Goal: Task Accomplishment & Management: Use online tool/utility

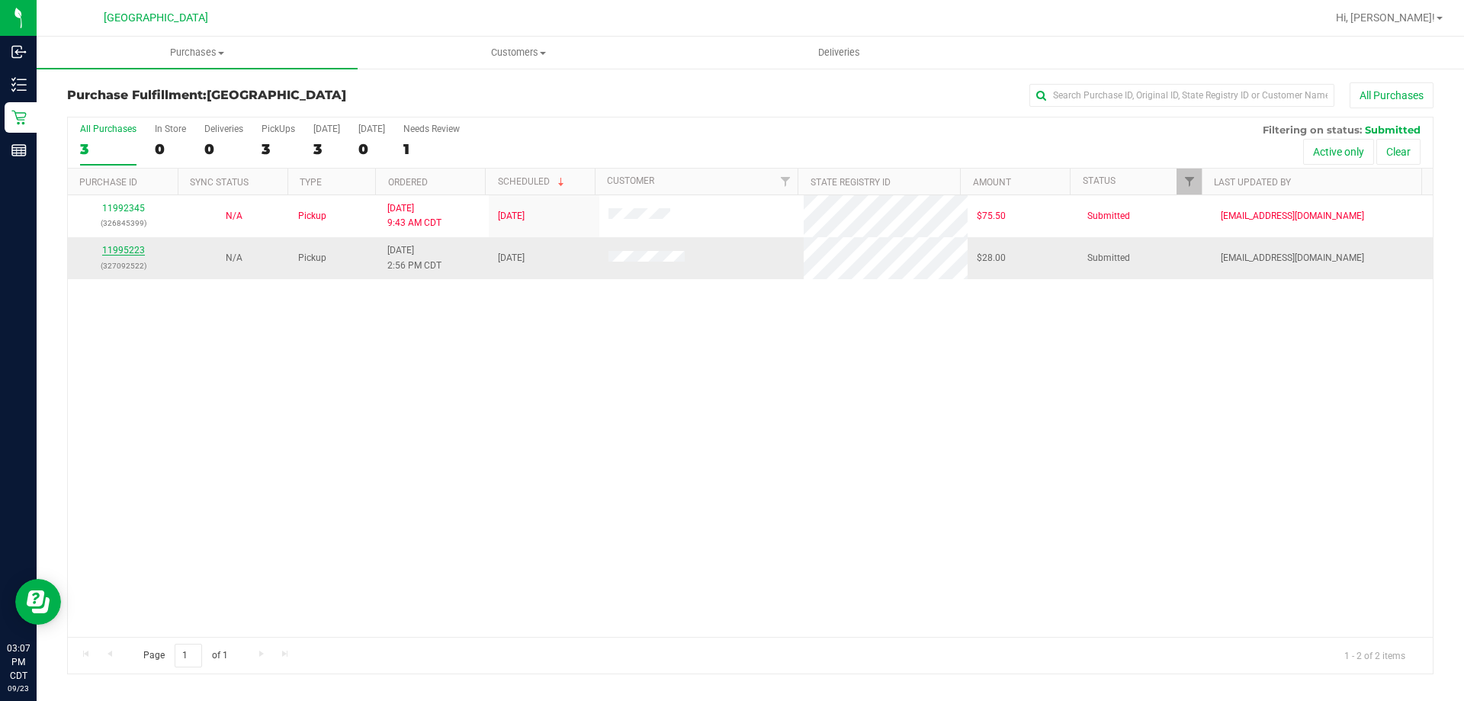
click at [140, 247] on link "11995223" at bounding box center [123, 250] width 43 height 11
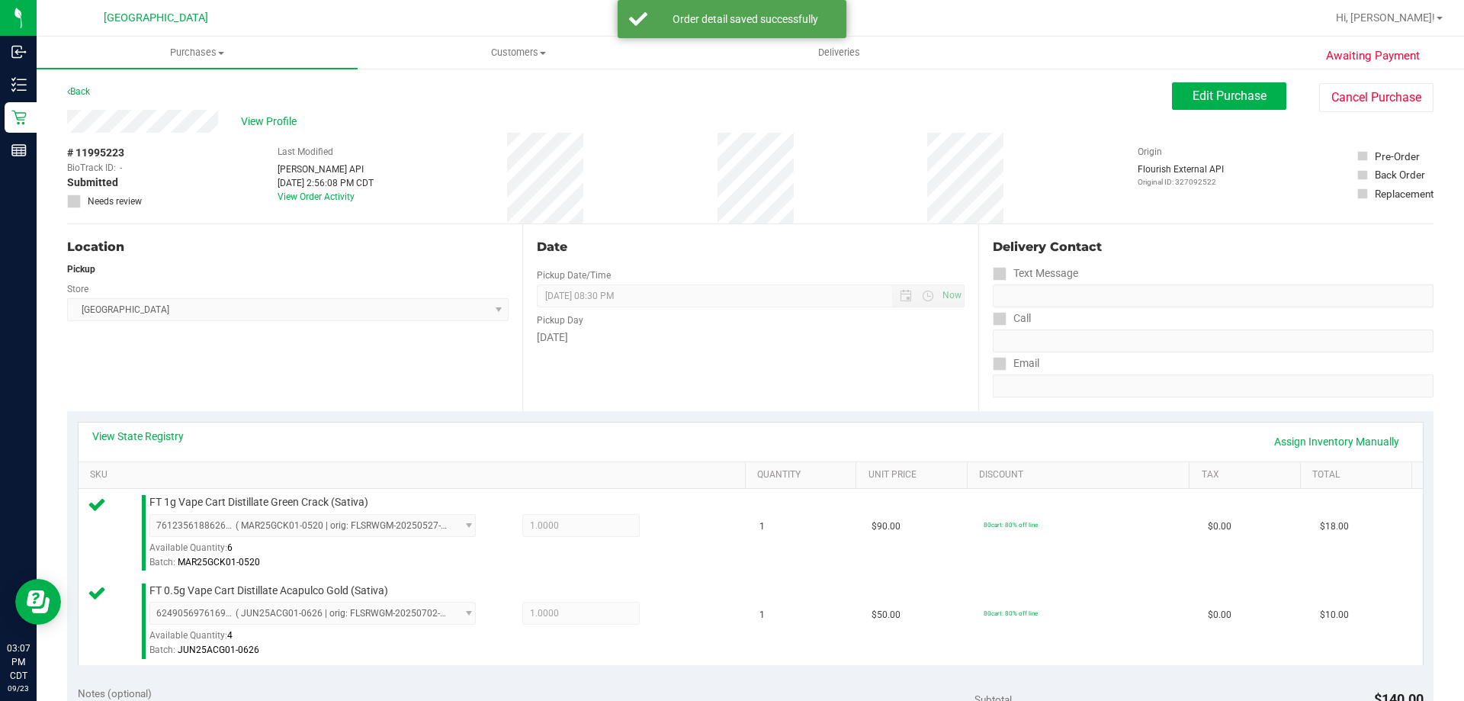
scroll to position [305, 0]
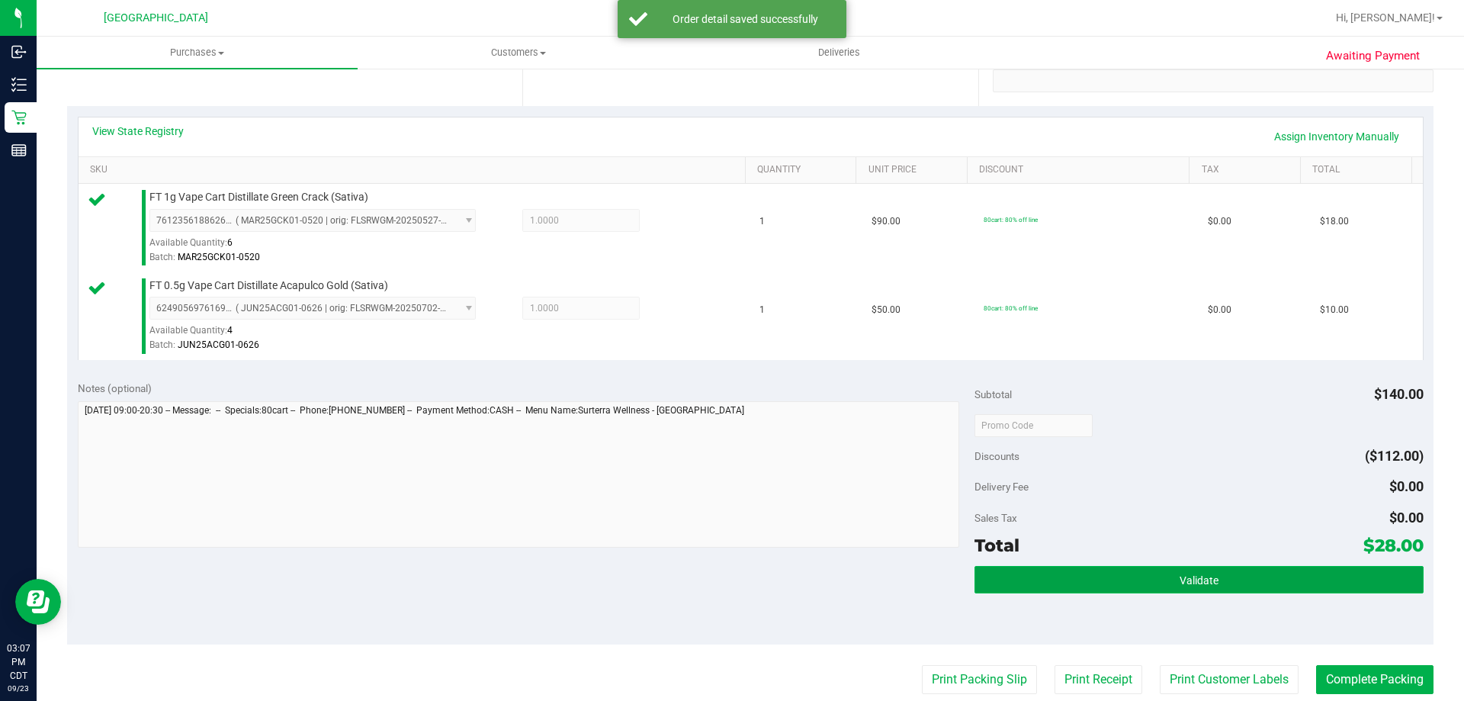
click at [1043, 584] on button "Validate" at bounding box center [1199, 579] width 448 height 27
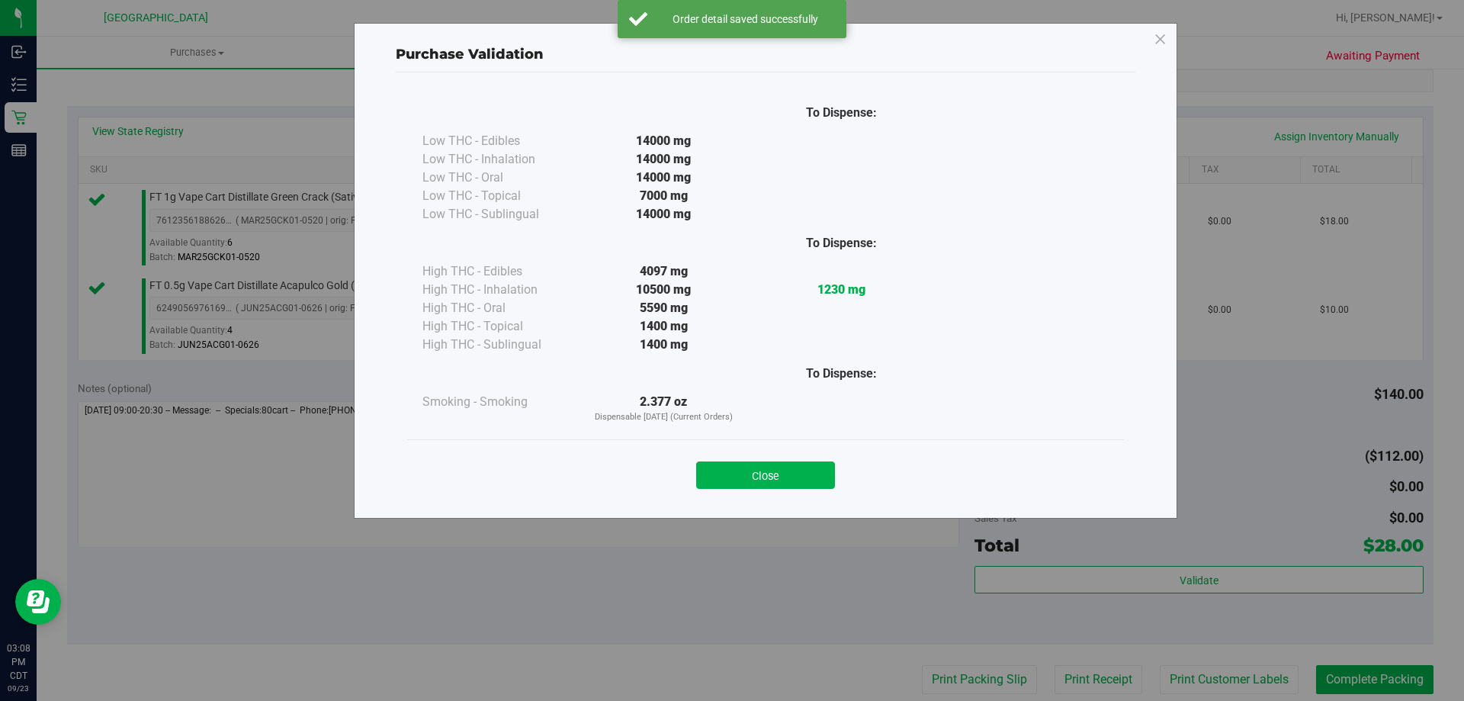
click at [784, 452] on div "Close" at bounding box center [766, 471] width 694 height 38
click at [786, 465] on button "Close" at bounding box center [765, 474] width 139 height 27
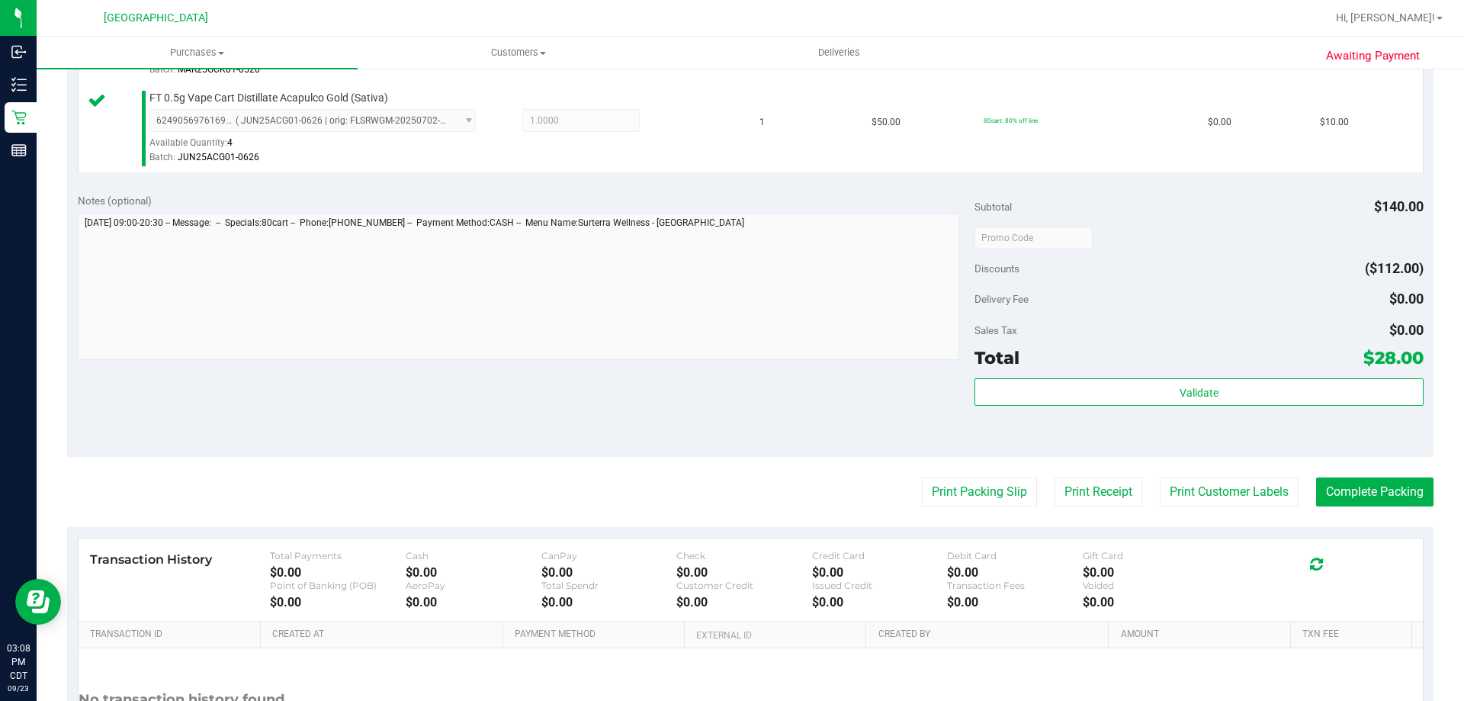
scroll to position [610, 0]
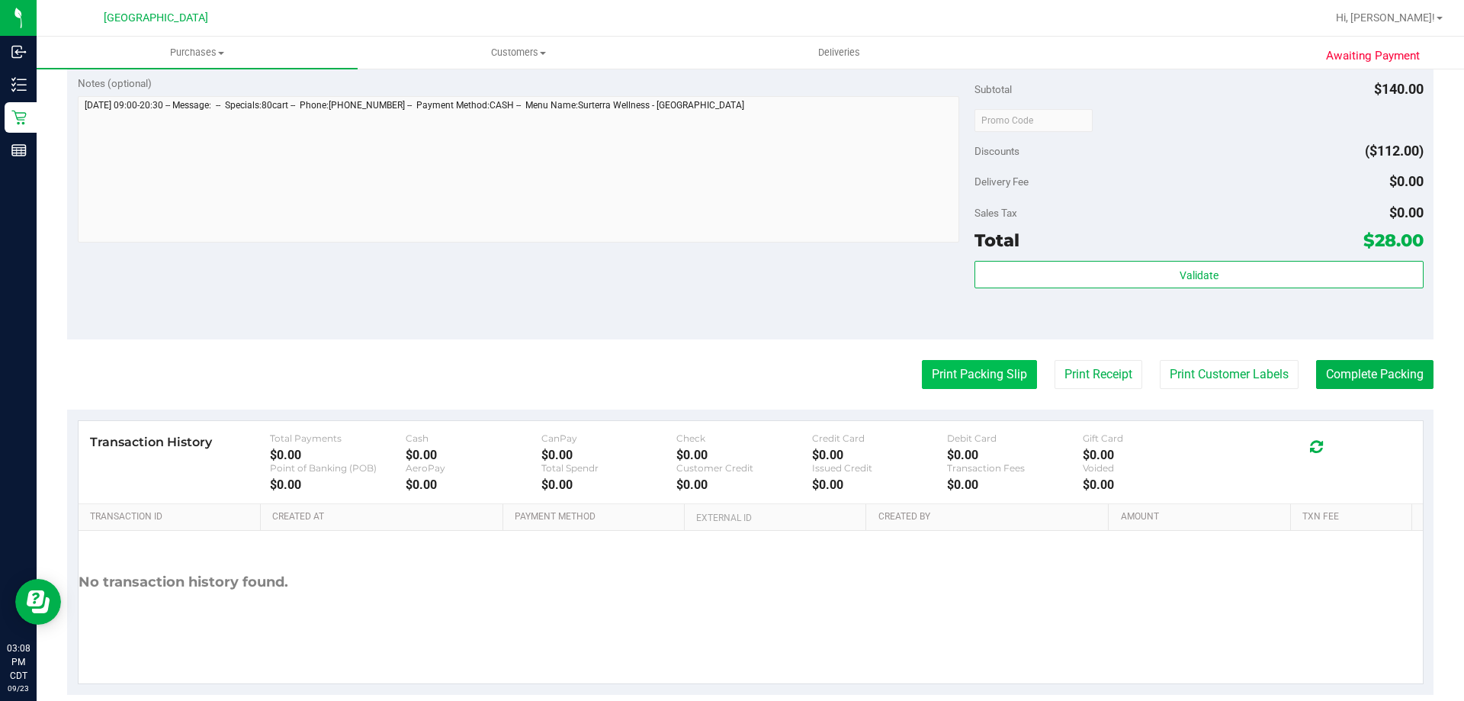
click at [957, 374] on button "Print Packing Slip" at bounding box center [979, 374] width 115 height 29
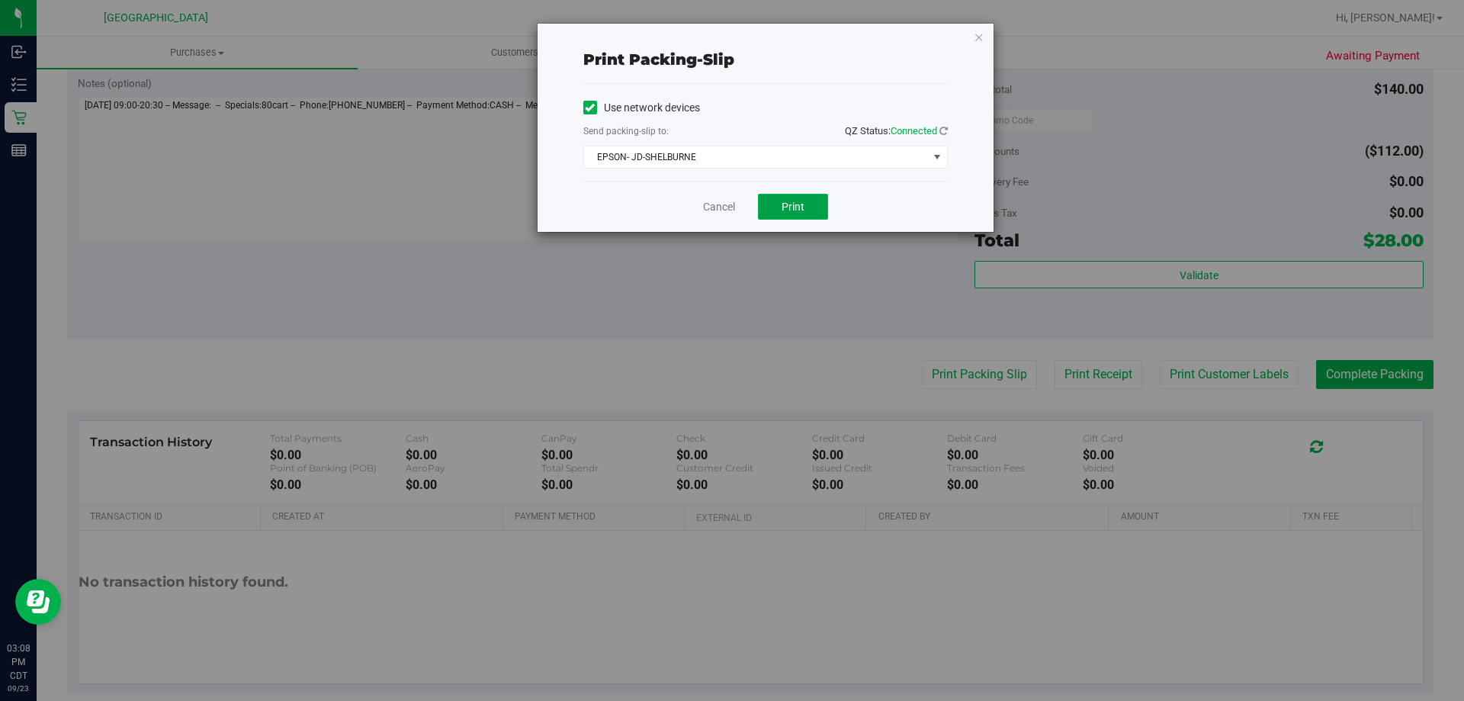
click at [785, 211] on span "Print" at bounding box center [793, 207] width 23 height 12
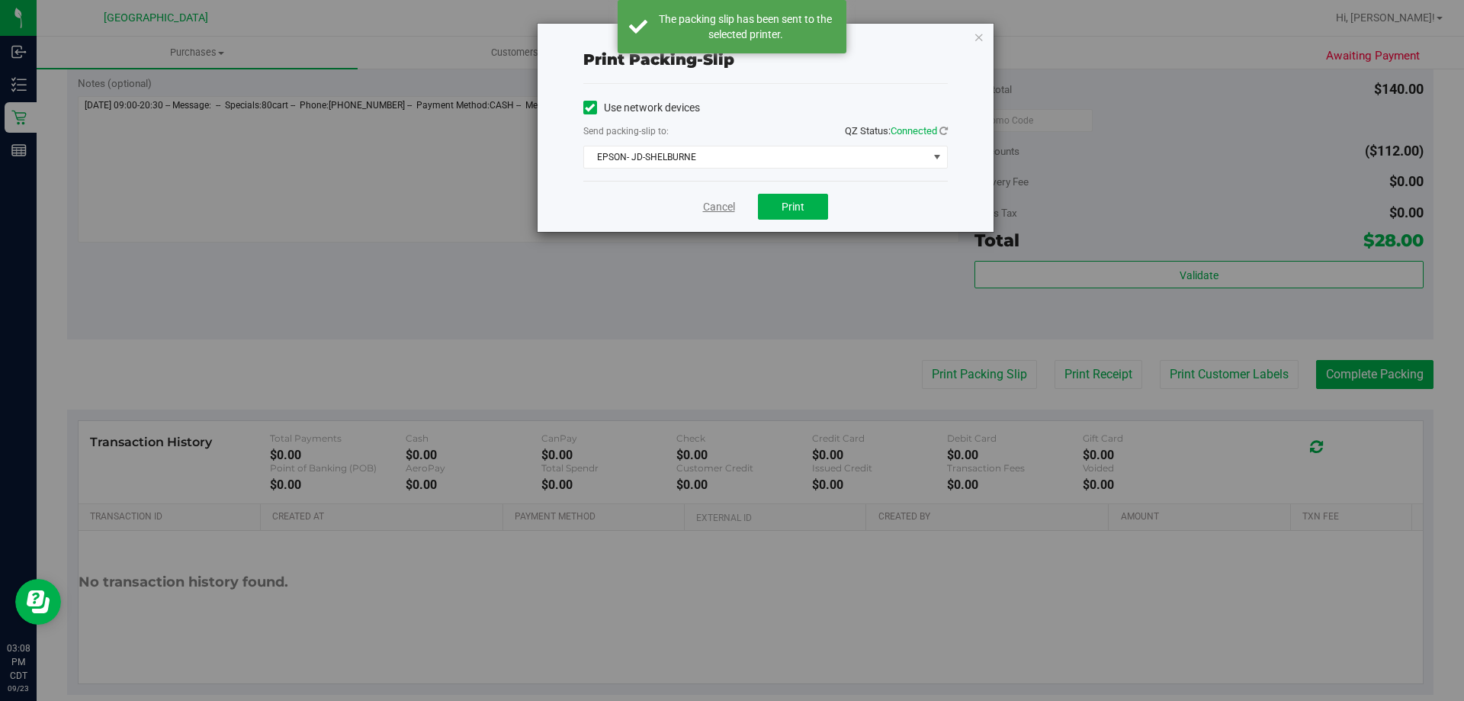
click at [714, 207] on link "Cancel" at bounding box center [719, 207] width 32 height 16
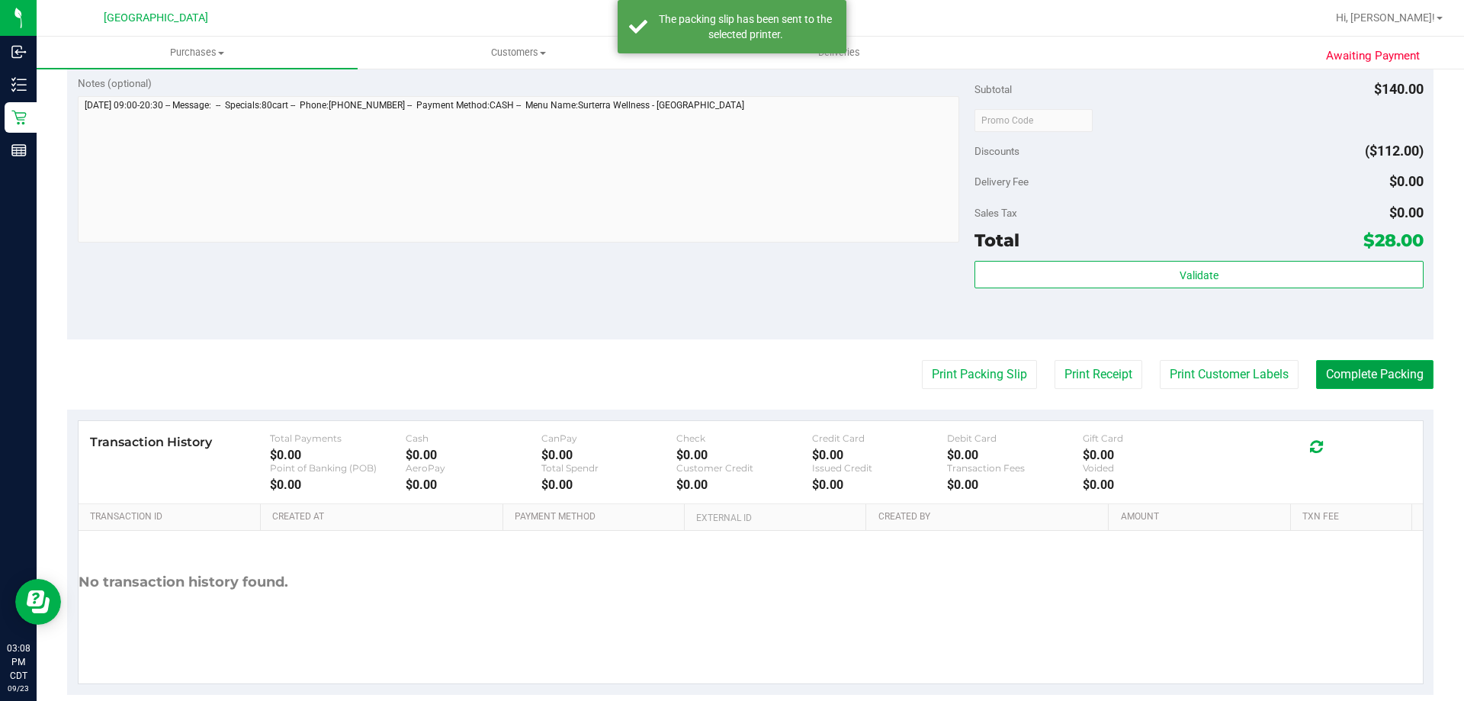
click at [1357, 369] on button "Complete Packing" at bounding box center [1374, 374] width 117 height 29
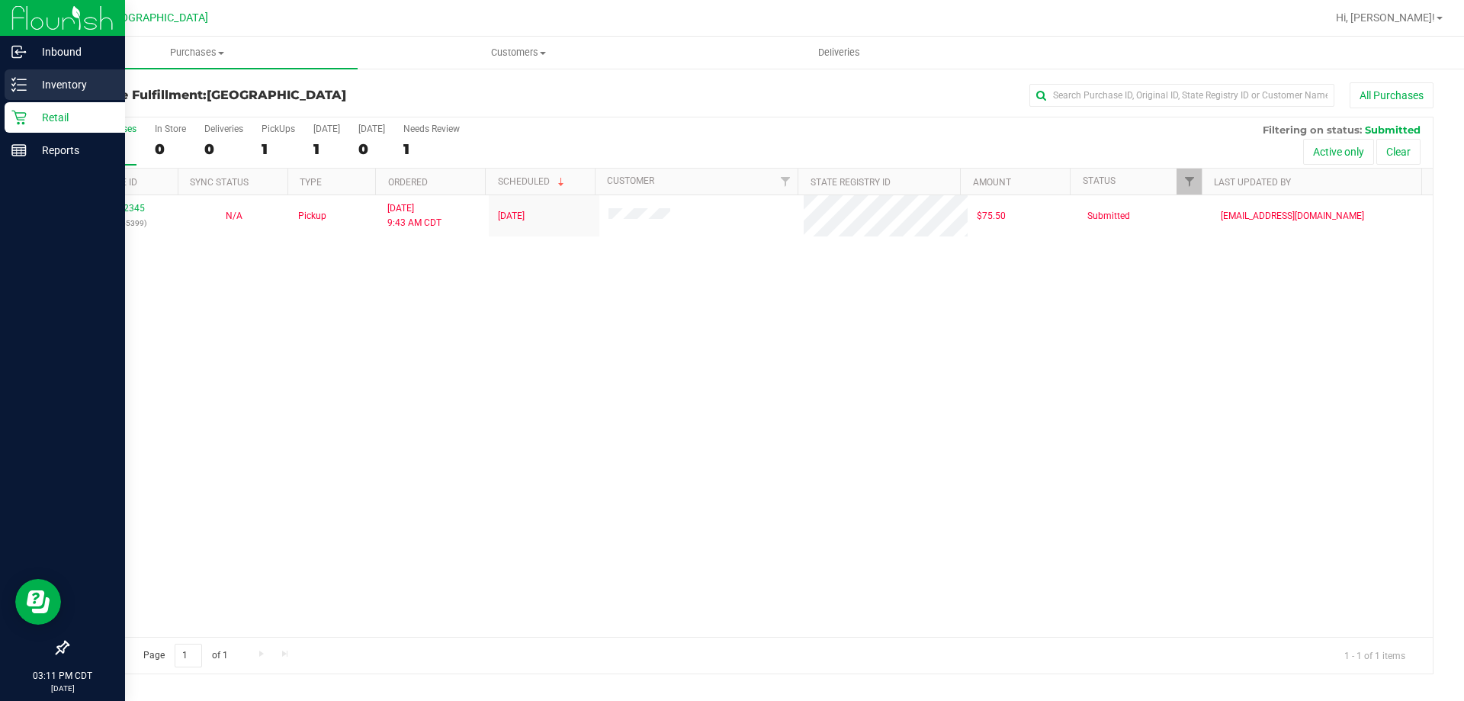
click at [34, 86] on p "Inventory" at bounding box center [73, 85] width 92 height 18
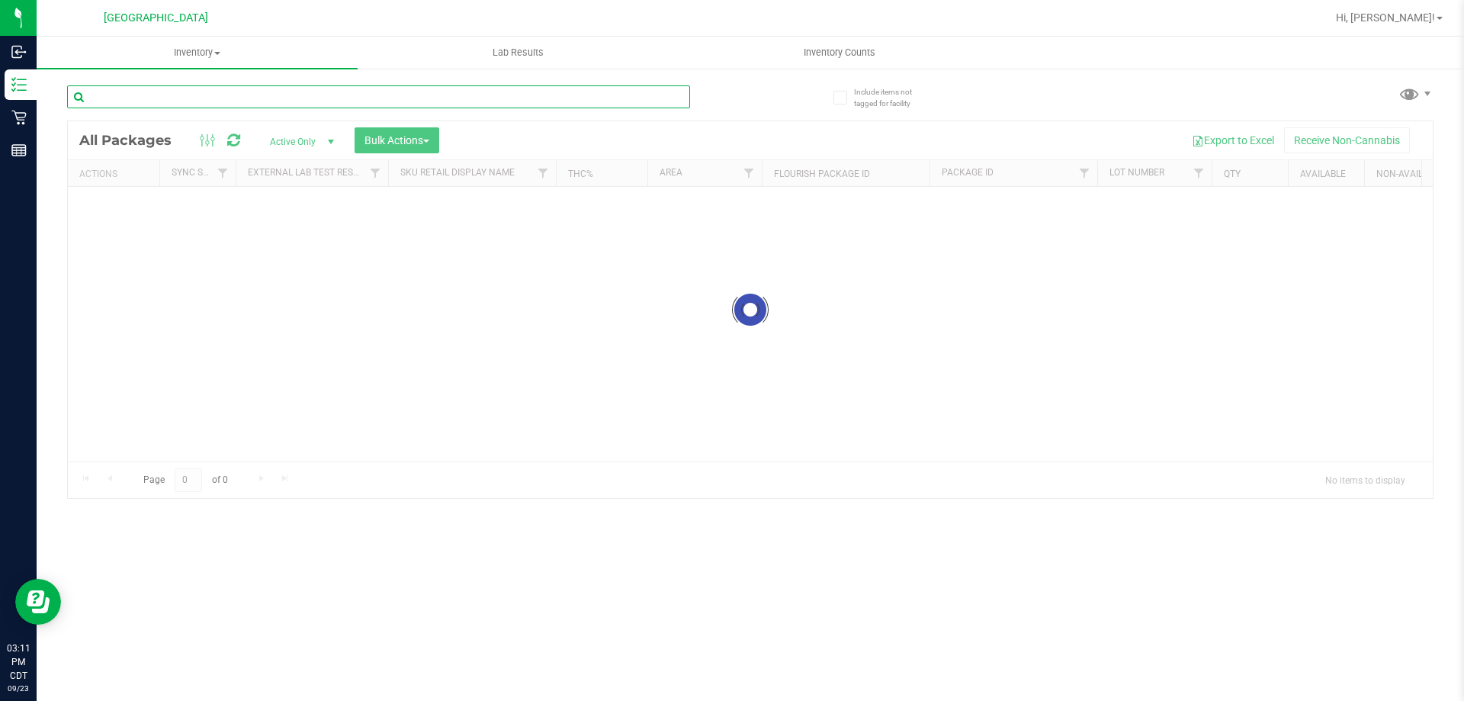
click at [222, 95] on input "text" at bounding box center [378, 96] width 623 height 23
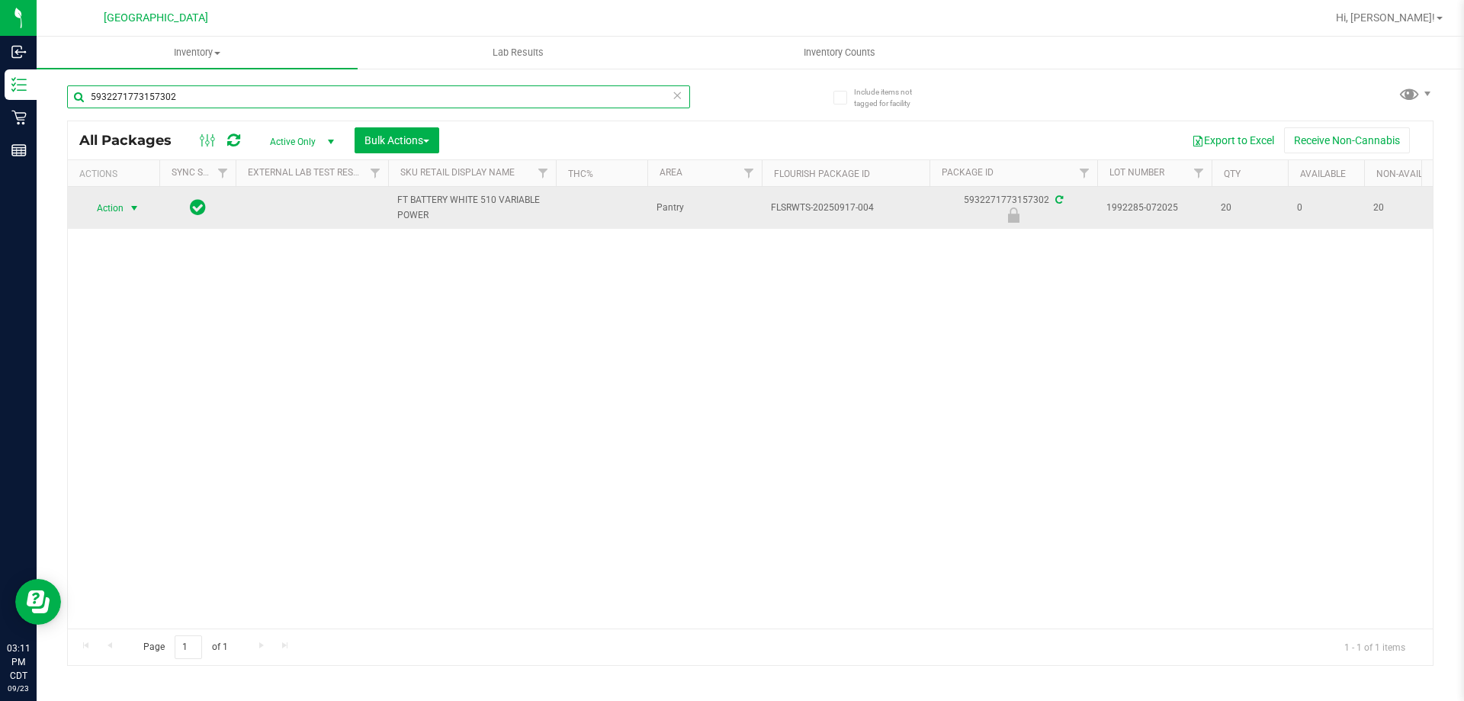
type input "5932271773157302"
click at [123, 212] on span "Action" at bounding box center [103, 208] width 41 height 21
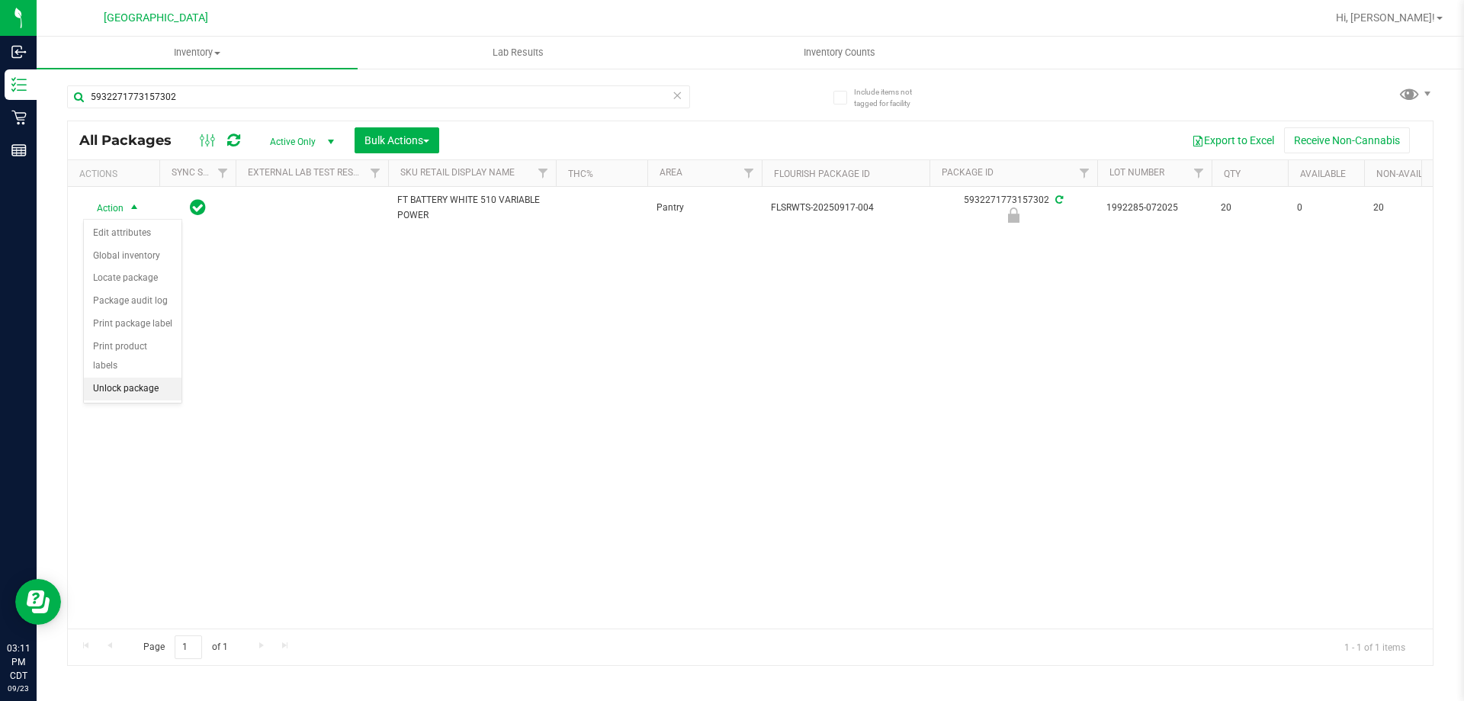
click at [149, 378] on li "Unlock package" at bounding box center [133, 389] width 98 height 23
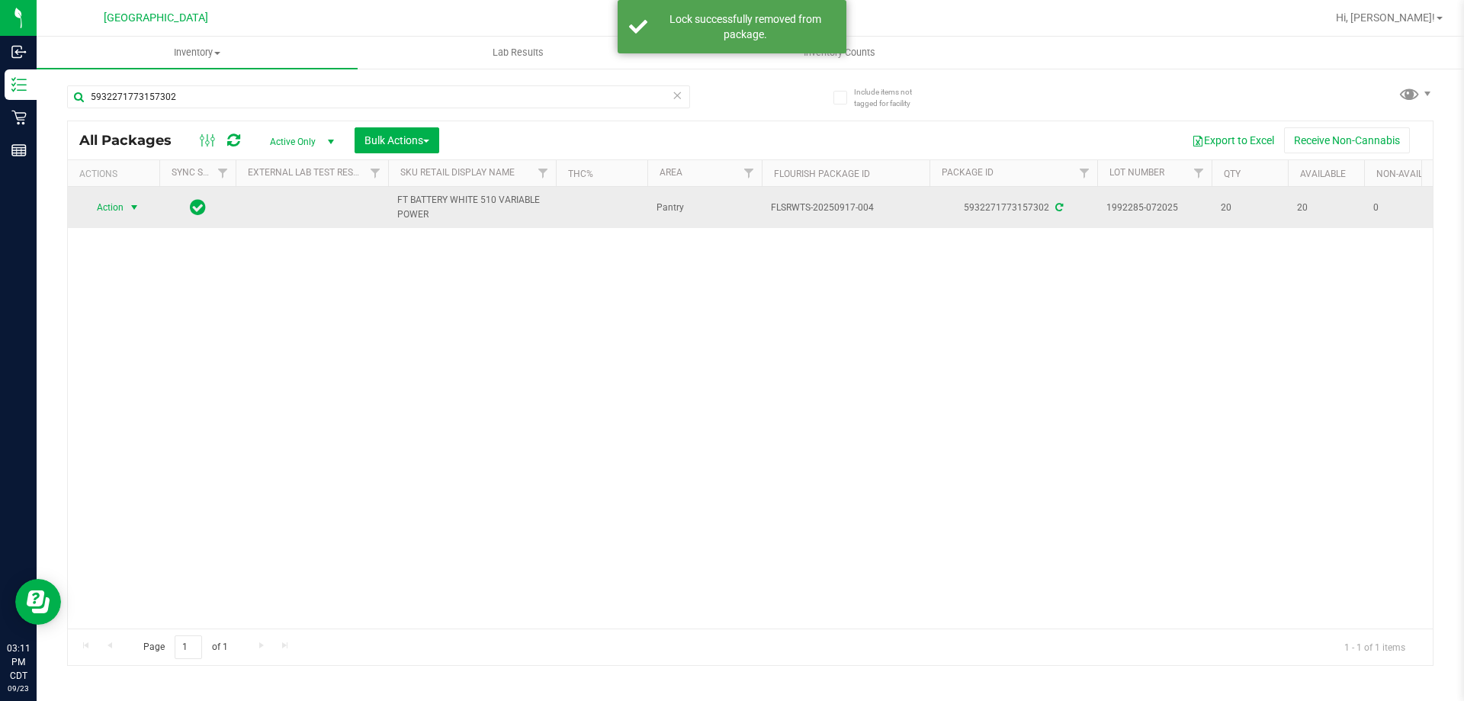
drag, startPoint x: 127, startPoint y: 205, endPoint x: 128, endPoint y: 213, distance: 7.8
click at [129, 211] on span "select" at bounding box center [134, 207] width 12 height 12
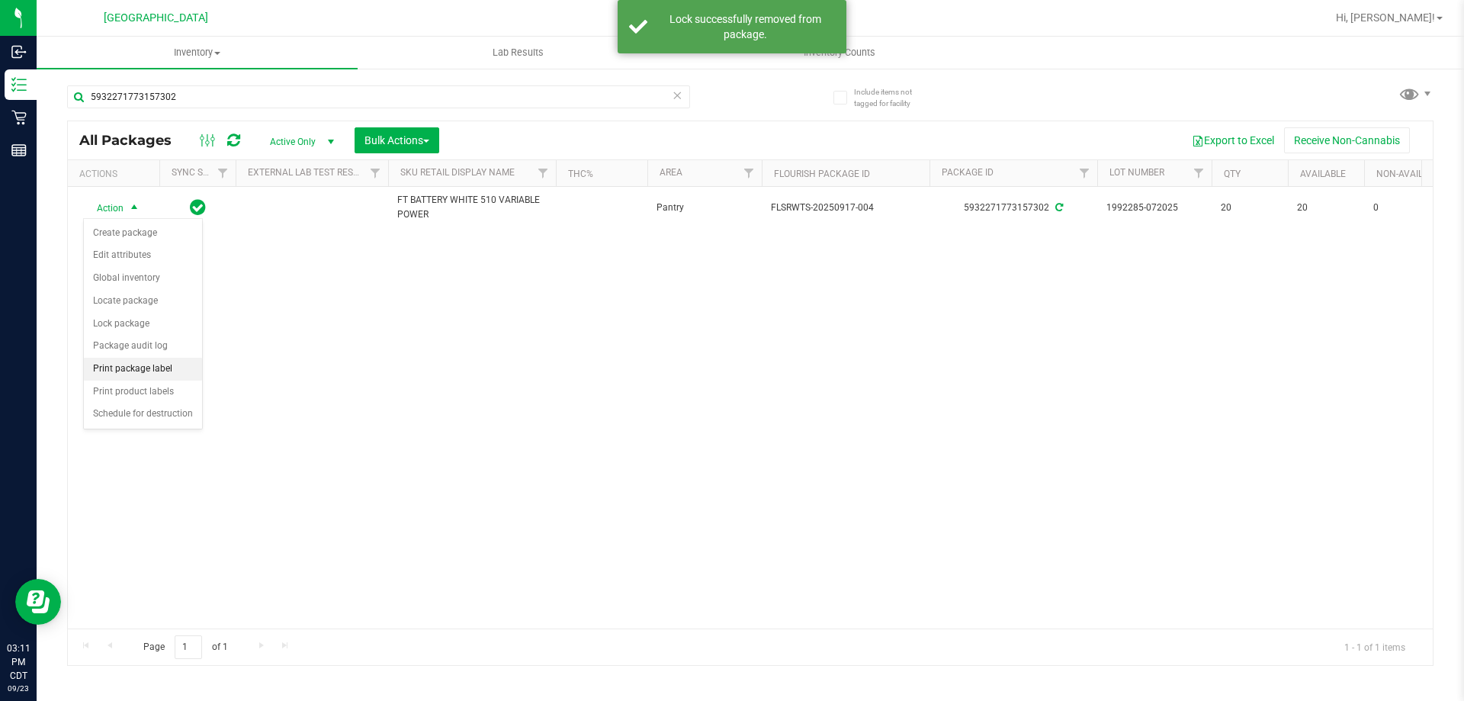
click at [159, 375] on li "Print package label" at bounding box center [143, 369] width 118 height 23
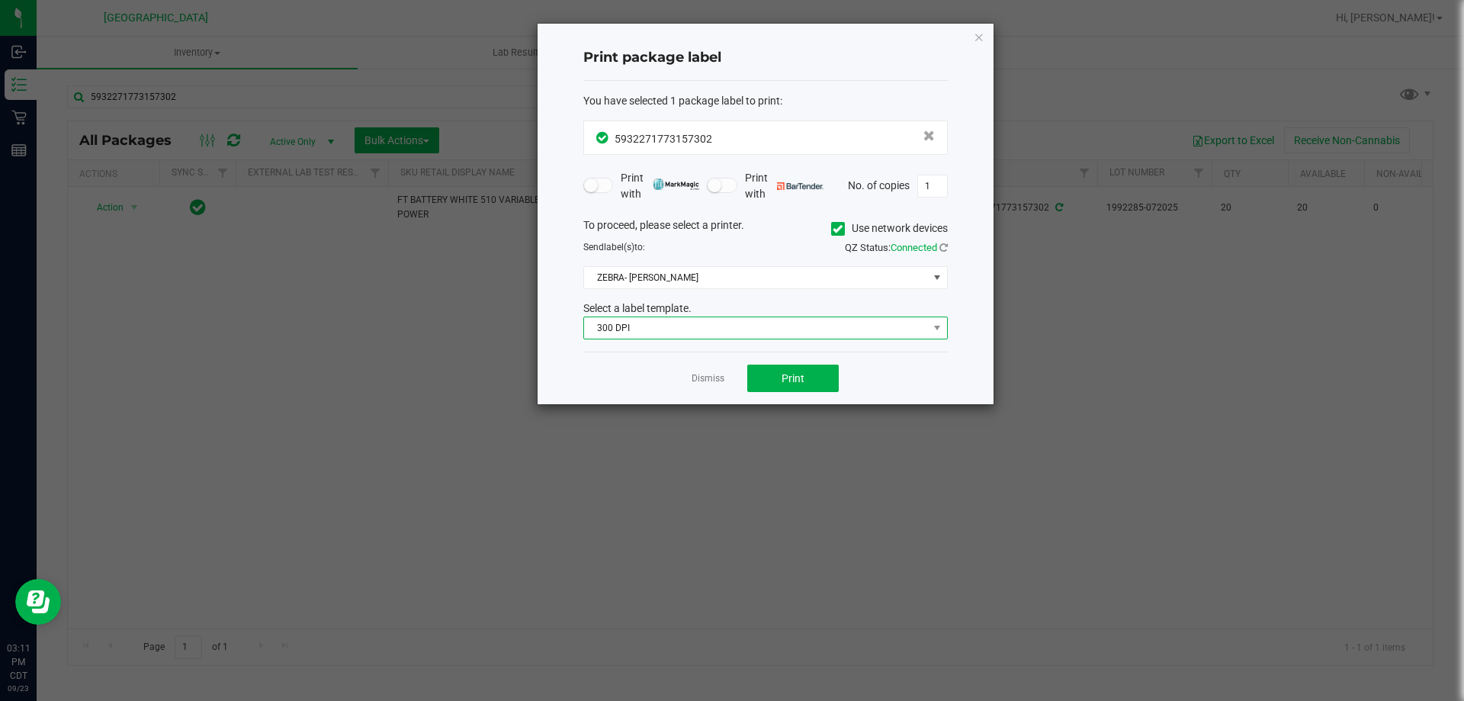
click at [733, 336] on span "300 DPI" at bounding box center [756, 327] width 344 height 21
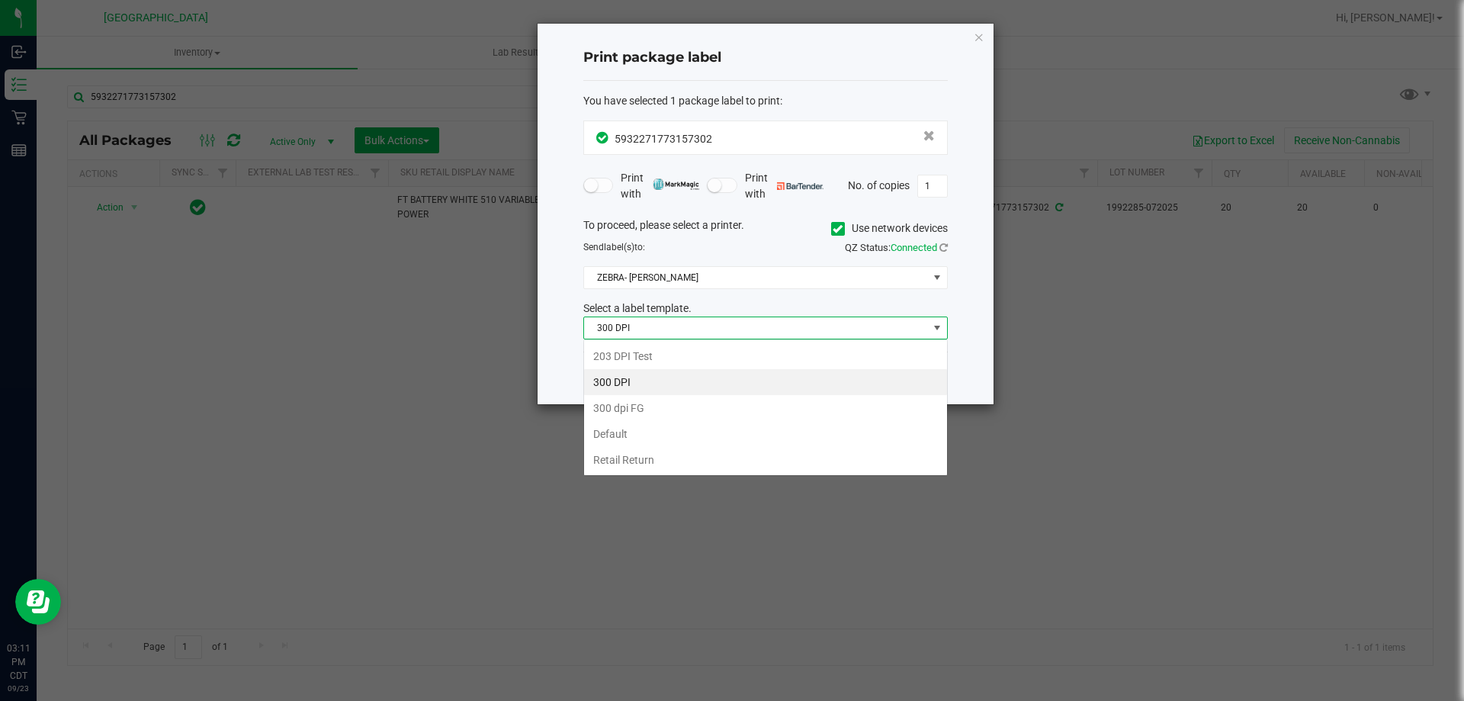
scroll to position [23, 365]
click at [659, 355] on li "203 DPI Test" at bounding box center [765, 356] width 363 height 26
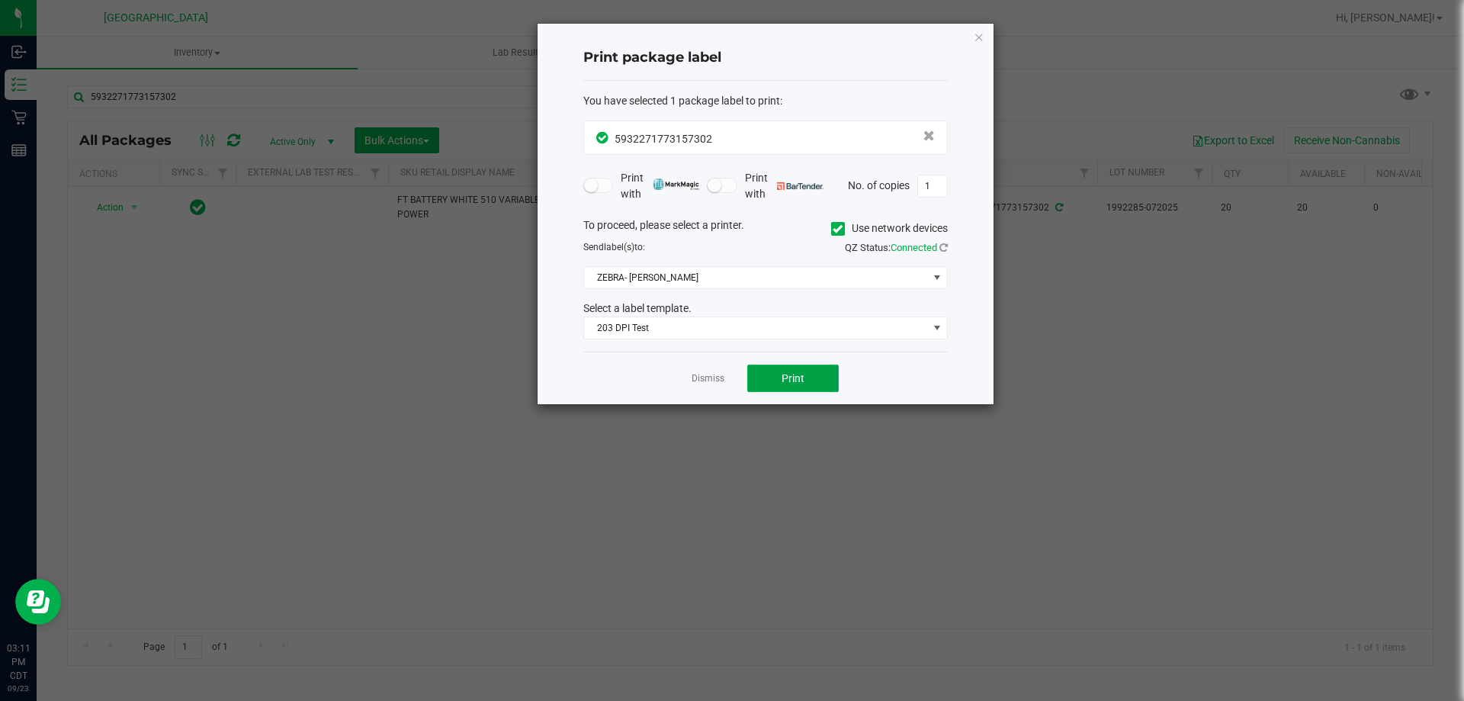
click at [836, 387] on button "Print" at bounding box center [793, 378] width 92 height 27
click at [698, 384] on link "Dismiss" at bounding box center [708, 378] width 33 height 13
